Goal: Find specific page/section: Find specific page/section

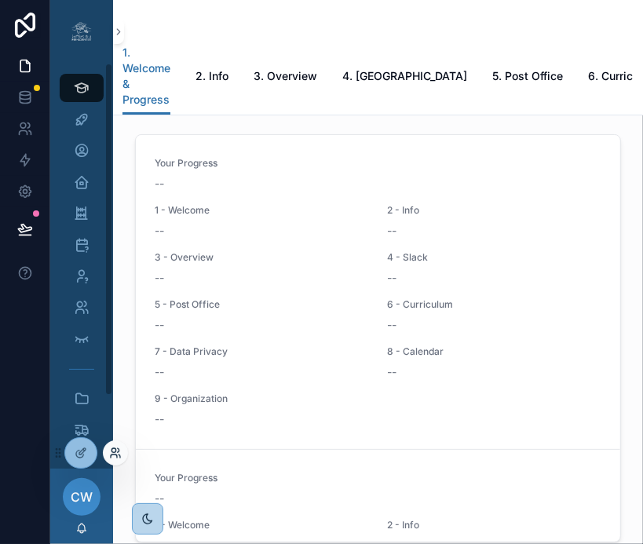
click at [115, 456] on icon at bounding box center [115, 452] width 13 height 13
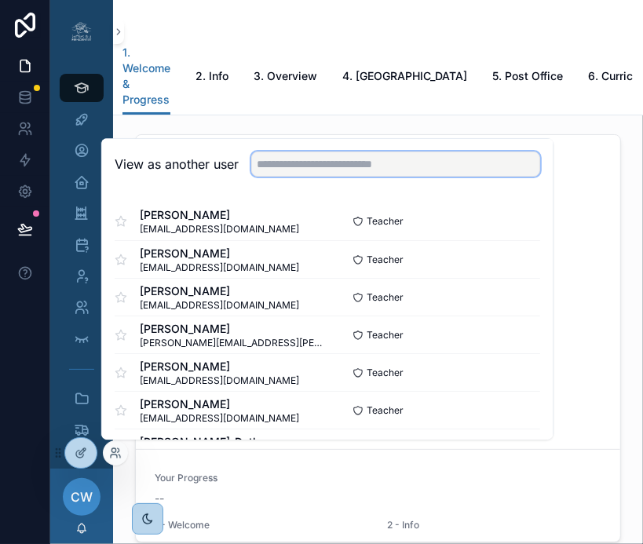
click at [304, 167] on input "text" at bounding box center [395, 163] width 289 height 25
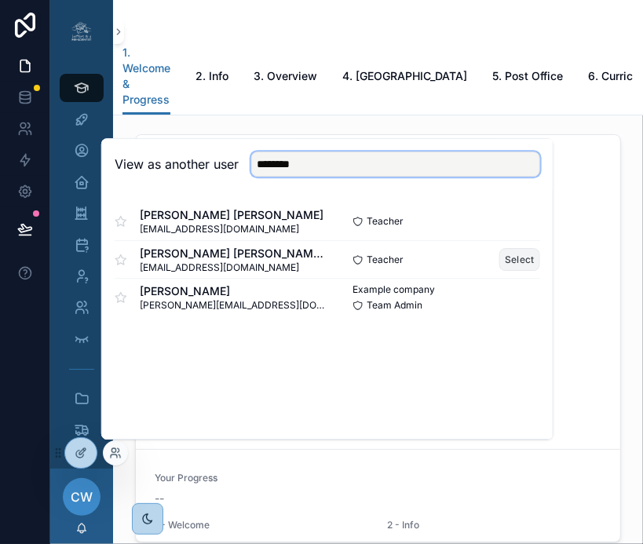
type input "********"
click at [511, 261] on button "Select" at bounding box center [519, 259] width 41 height 23
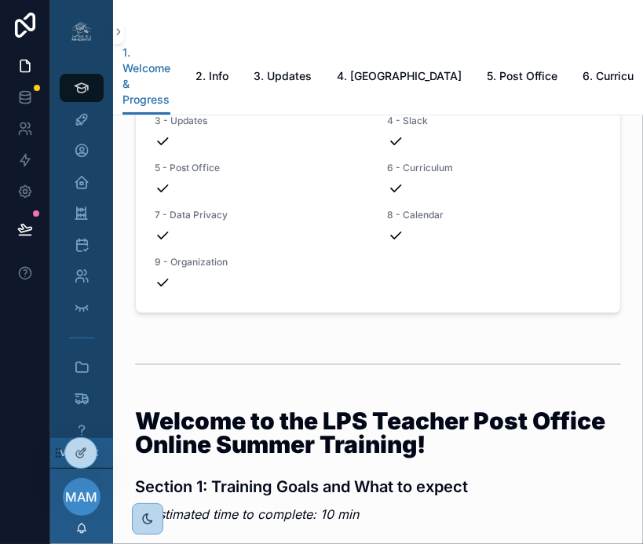
scroll to position [0, 228]
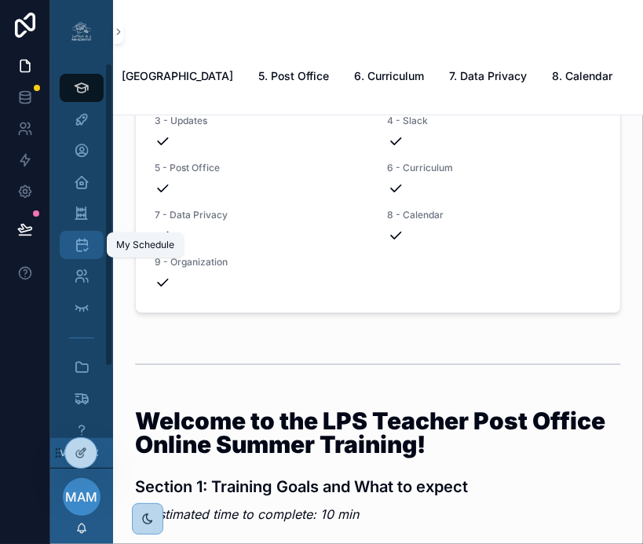
click at [82, 246] on icon "scrollable content" at bounding box center [82, 245] width 16 height 16
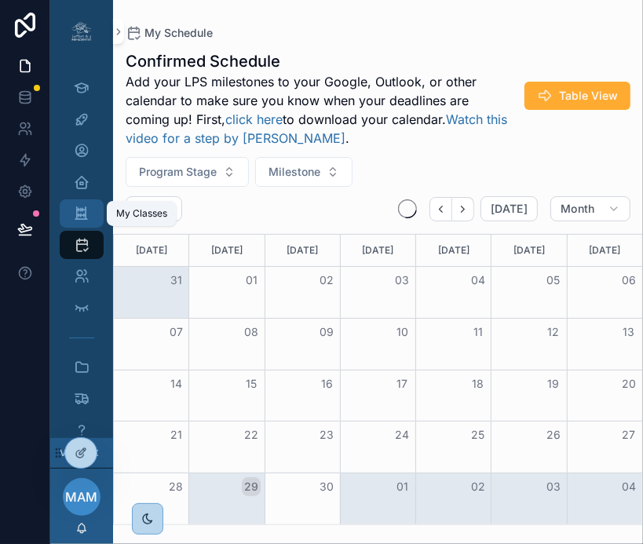
click at [86, 218] on icon "scrollable content" at bounding box center [81, 214] width 15 height 16
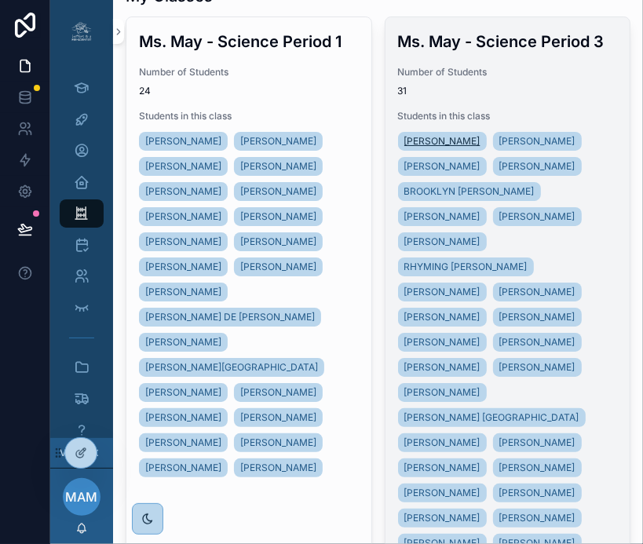
scroll to position [30, 0]
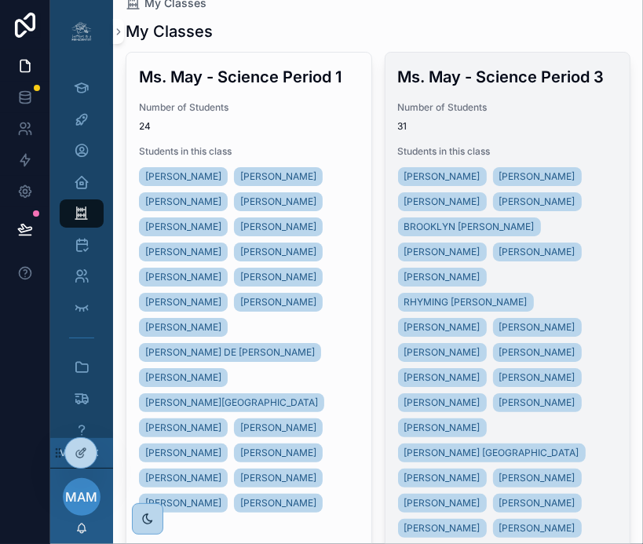
click at [518, 118] on div "Number of Students 31" at bounding box center [508, 116] width 220 height 31
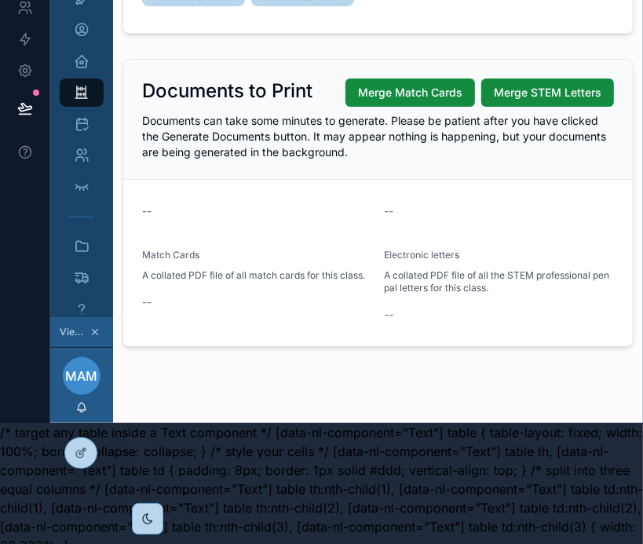
scroll to position [132, 0]
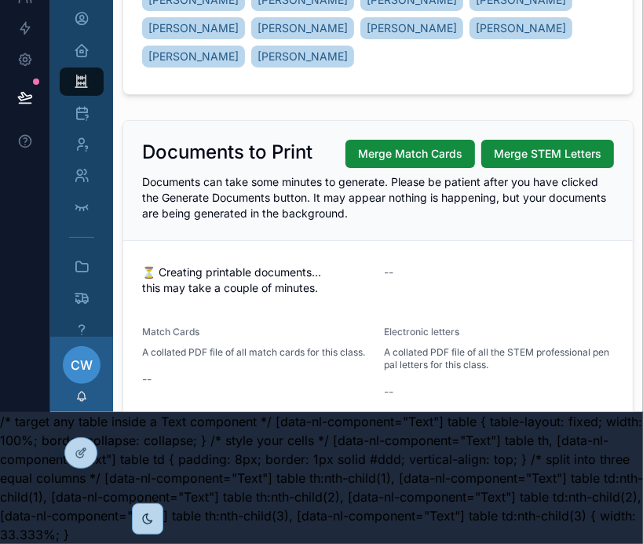
scroll to position [414, 0]
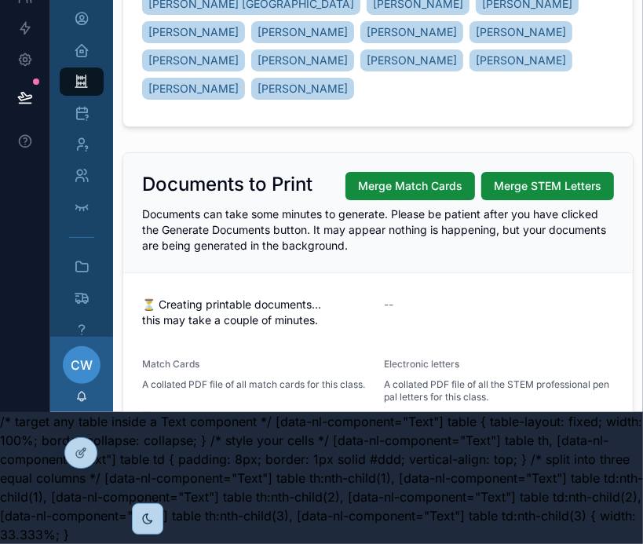
scroll to position [498, 0]
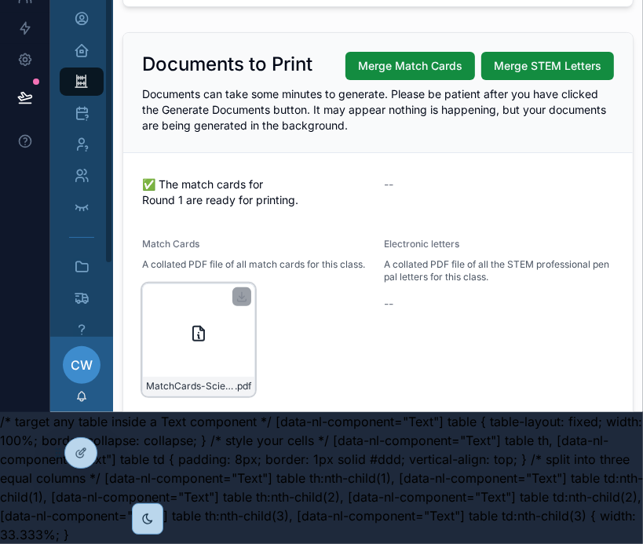
click at [190, 324] on icon "scrollable content" at bounding box center [198, 333] width 19 height 19
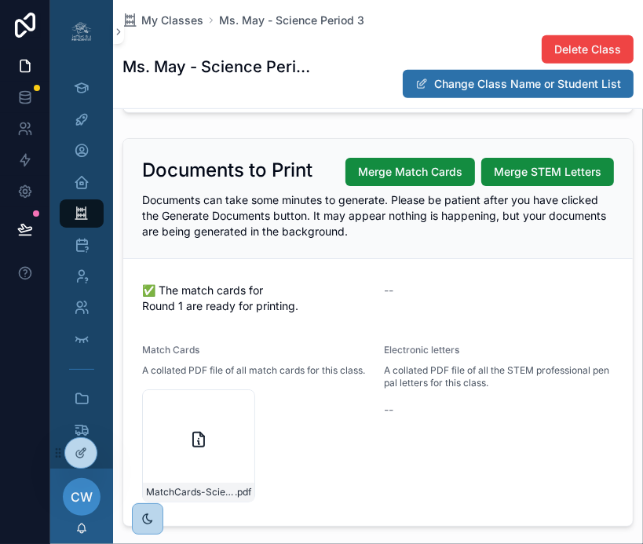
scroll to position [519, 0]
